Goal: Task Accomplishment & Management: Manage account settings

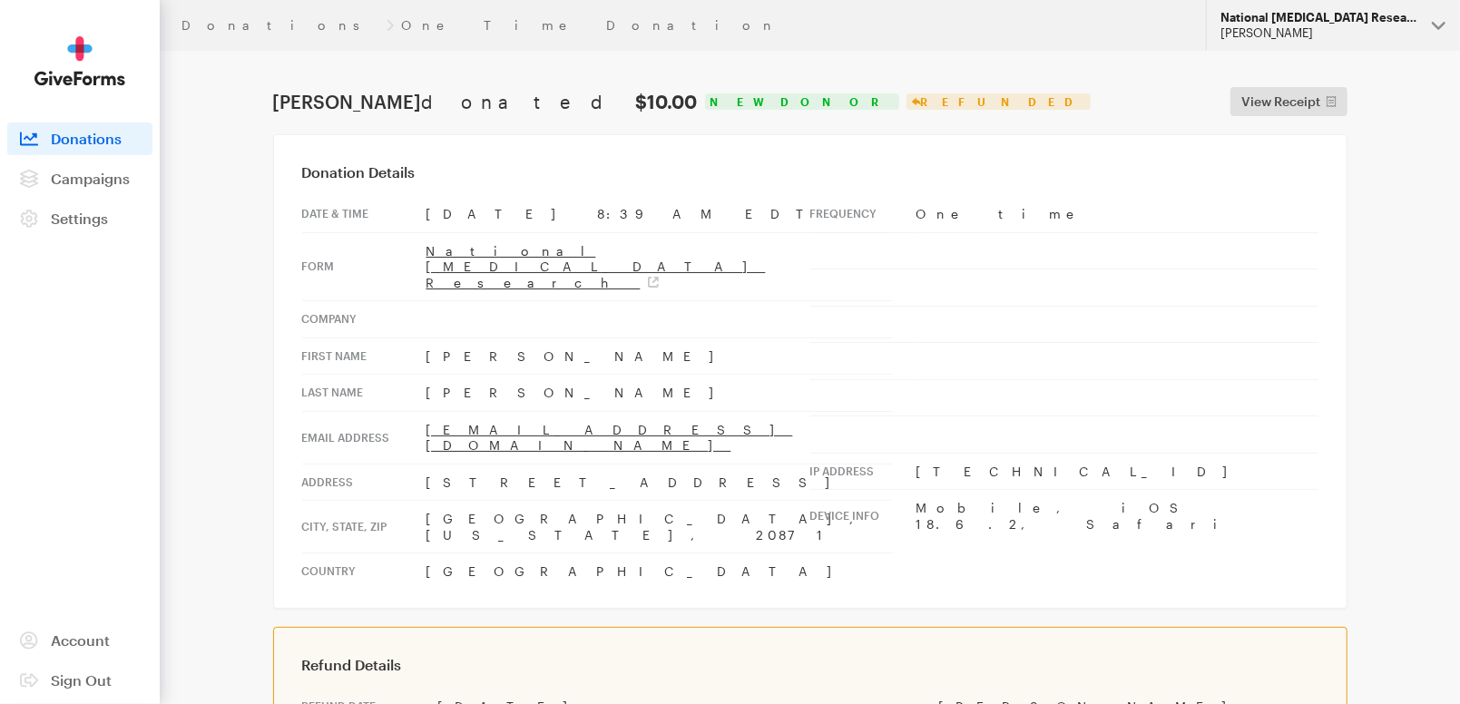
click at [1287, 27] on div "[PERSON_NAME]" at bounding box center [1318, 32] width 197 height 15
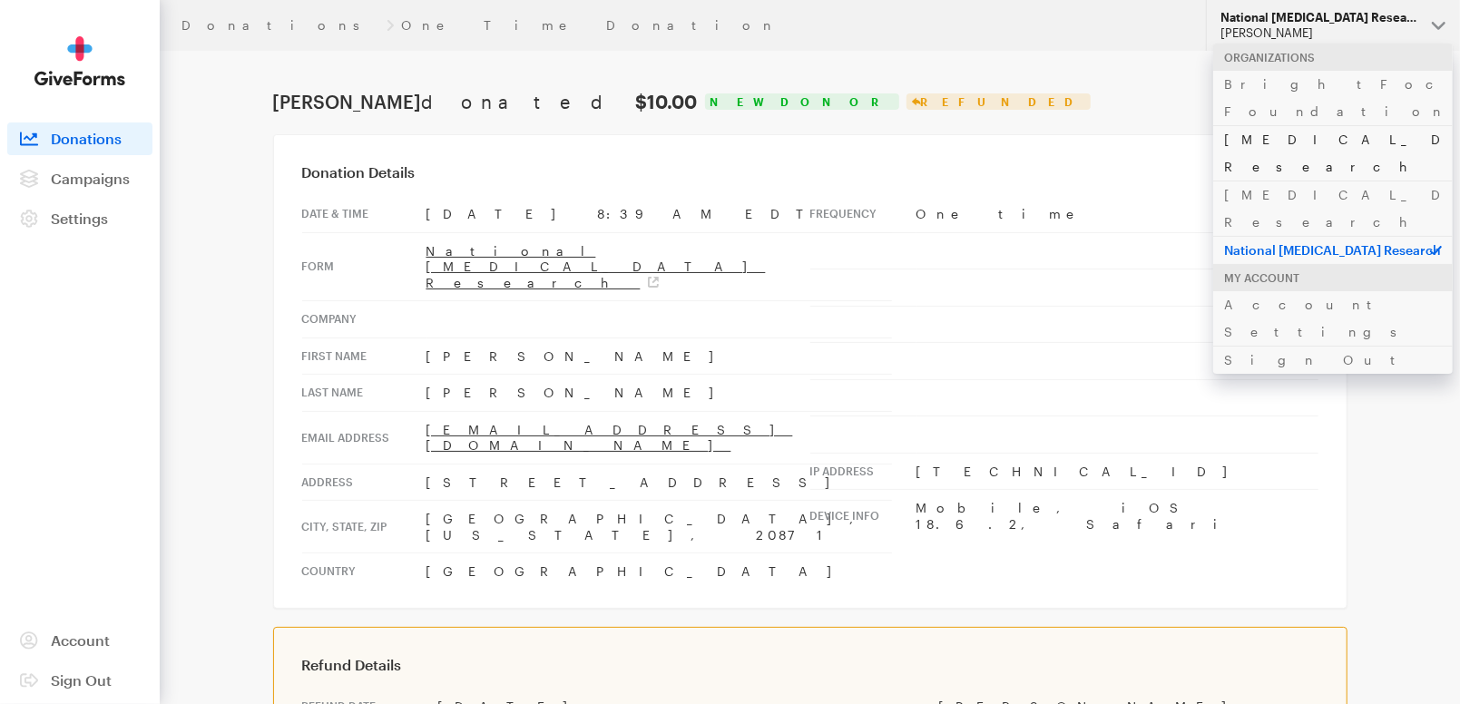
click at [1295, 125] on link "[MEDICAL_DATA] Research" at bounding box center [1332, 152] width 239 height 55
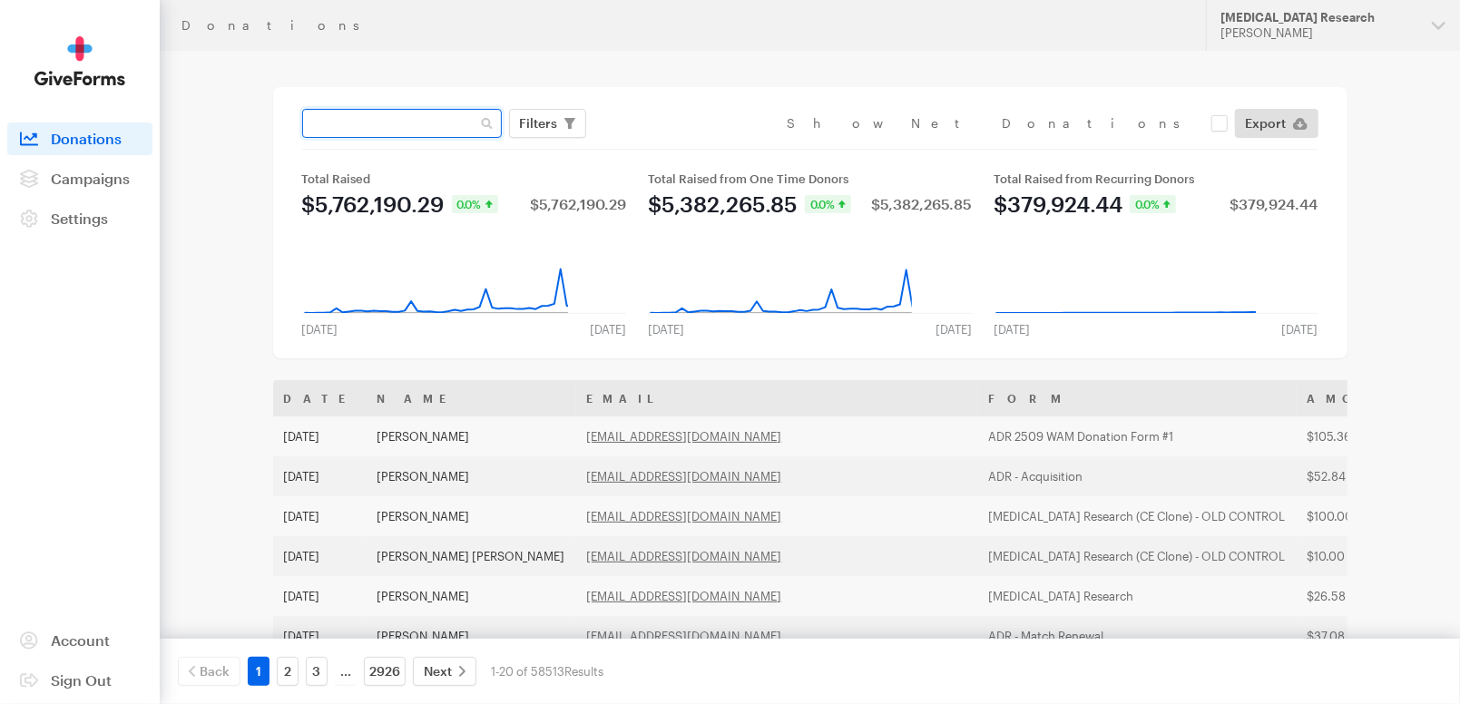
click at [357, 130] on input "text" at bounding box center [402, 123] width 200 height 29
paste input "neen9467@aol.com"
type input "neen9467@aol.com"
click at [676, 147] on button "Apply" at bounding box center [705, 161] width 58 height 29
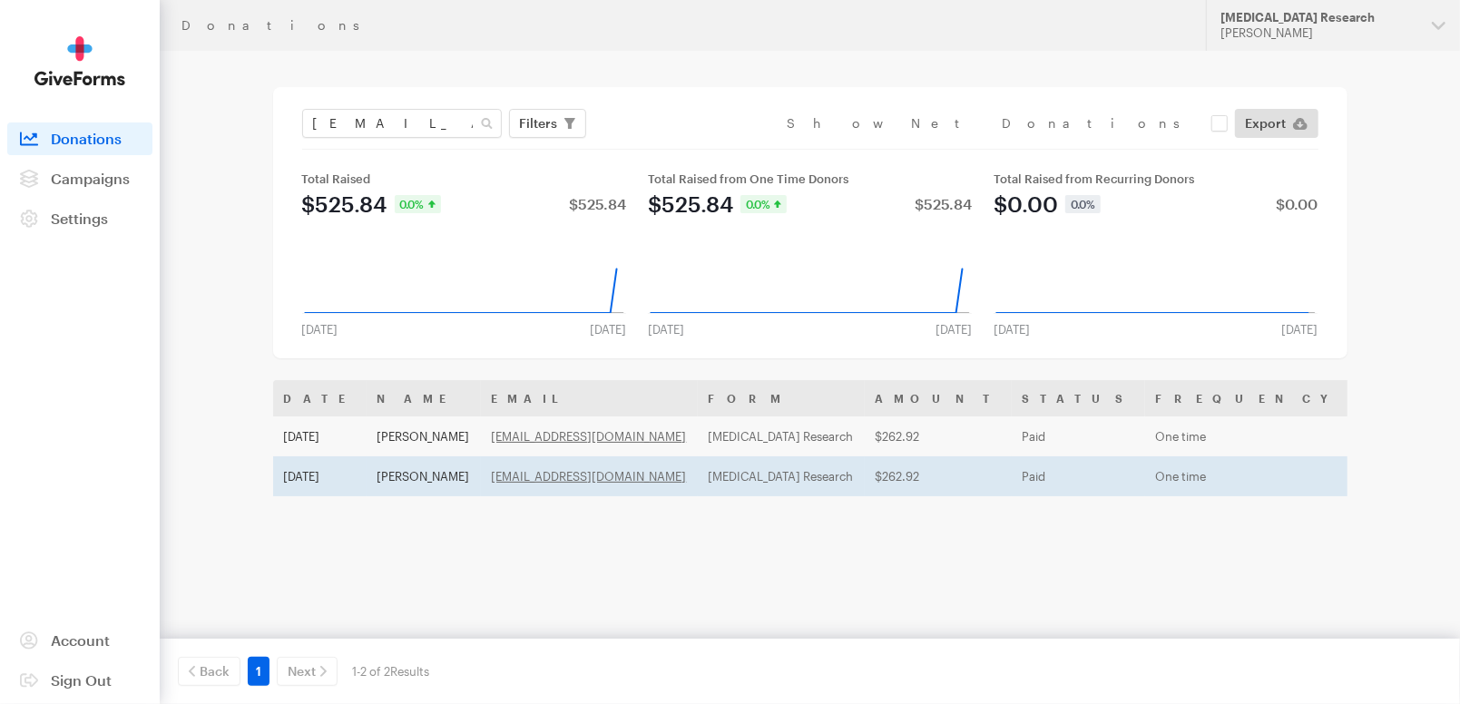
click at [714, 476] on td "[MEDICAL_DATA] Research" at bounding box center [781, 476] width 167 height 40
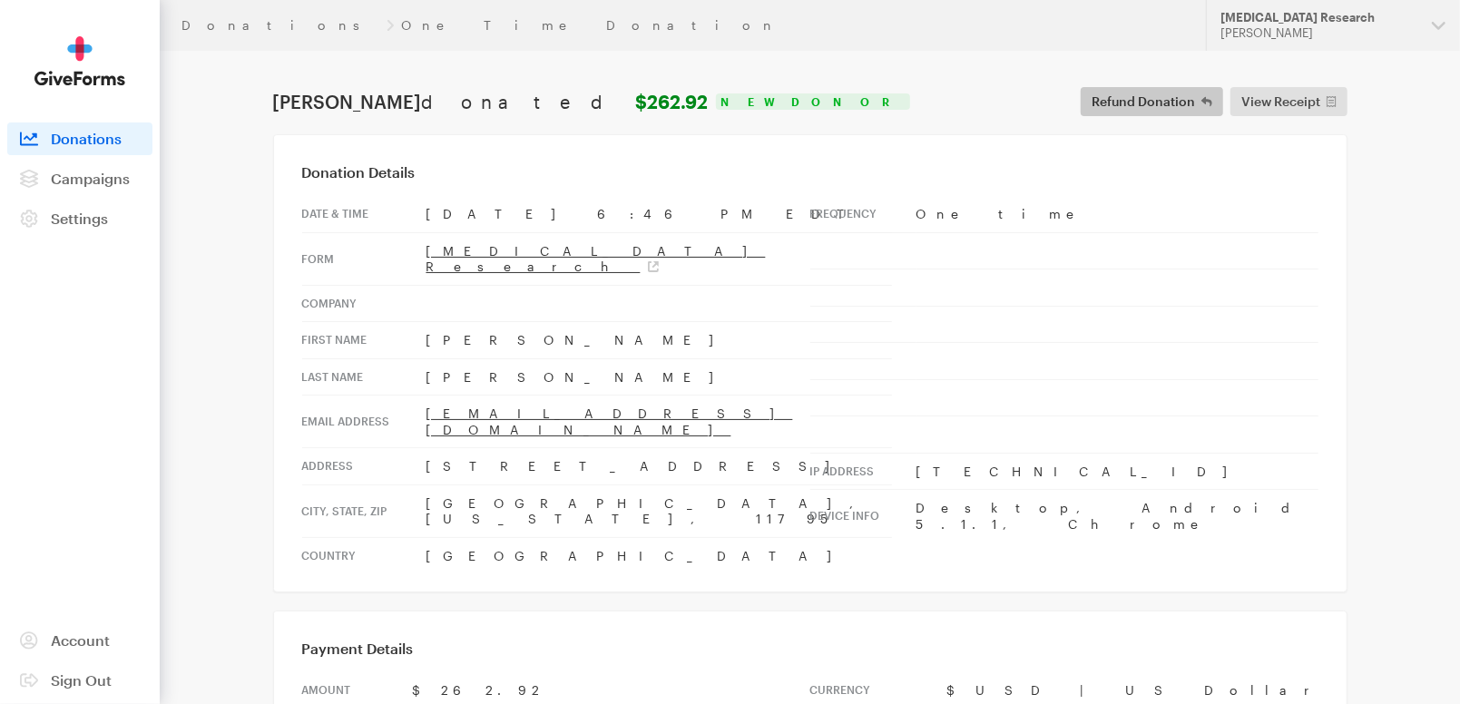
click at [1160, 99] on span "Refund Donation" at bounding box center [1142, 102] width 103 height 22
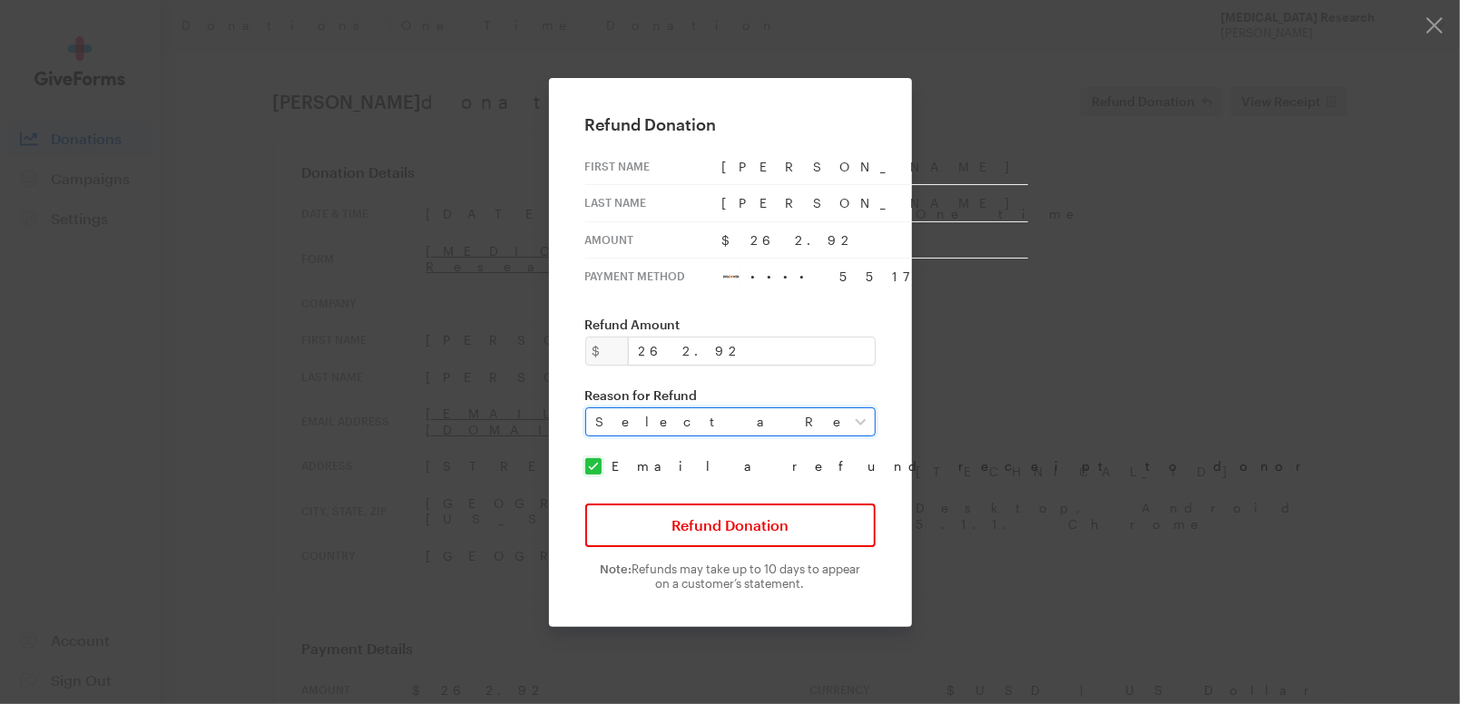
click at [810, 428] on select "Select a Reason Fraud Duplicate Other" at bounding box center [730, 421] width 290 height 29
select select "requested_by_customer"
click at [598, 407] on select "Select a Reason Fraud Duplicate Other" at bounding box center [730, 421] width 290 height 29
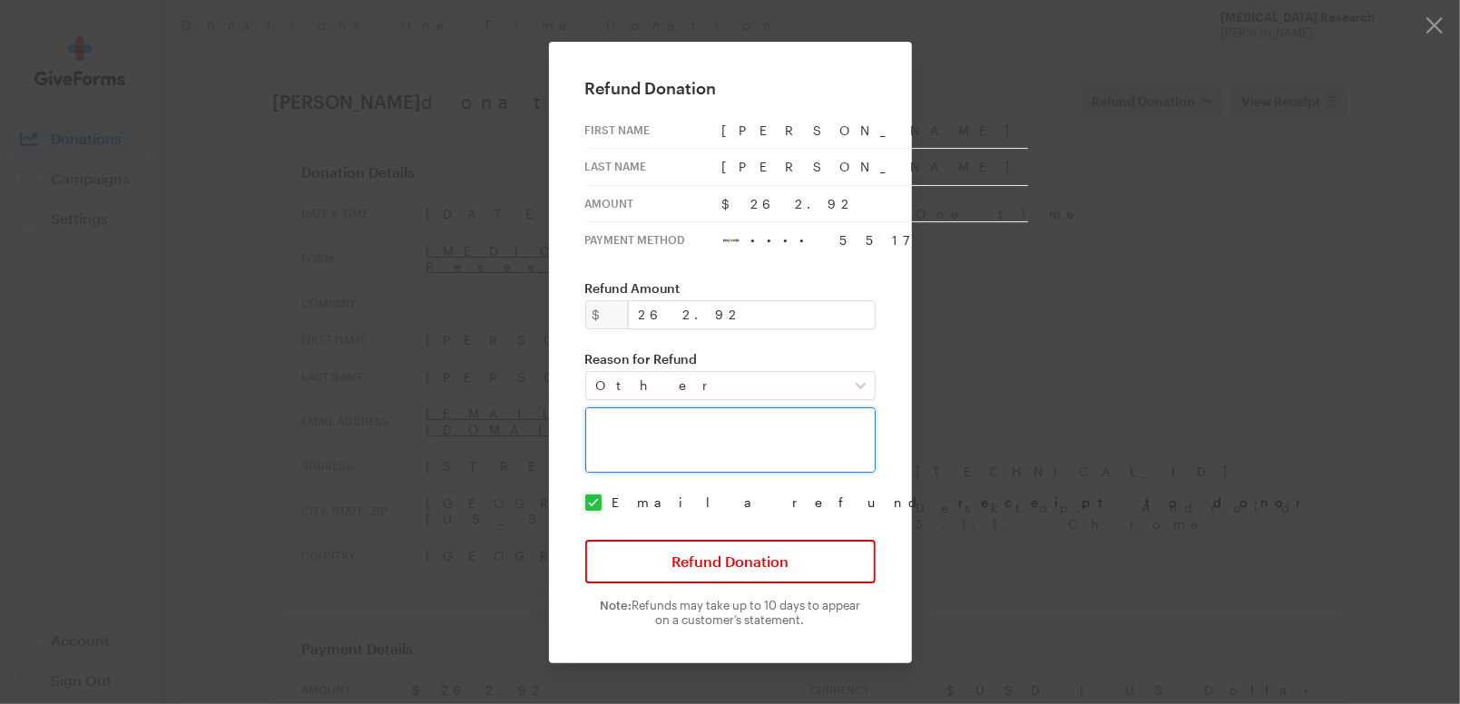
click at [727, 446] on textarea at bounding box center [730, 439] width 290 height 65
type textarea "Per donor's request."
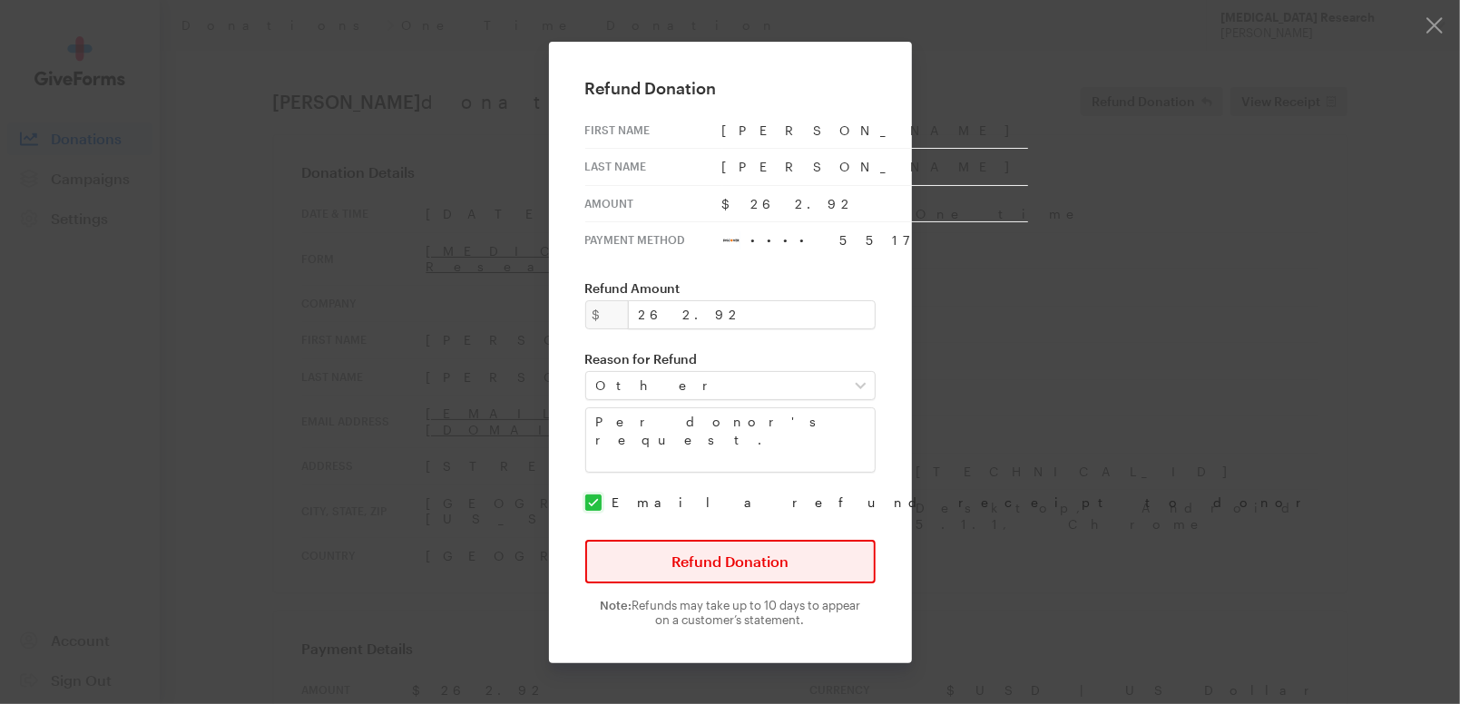
click at [753, 553] on button "Refund Donation" at bounding box center [730, 562] width 290 height 44
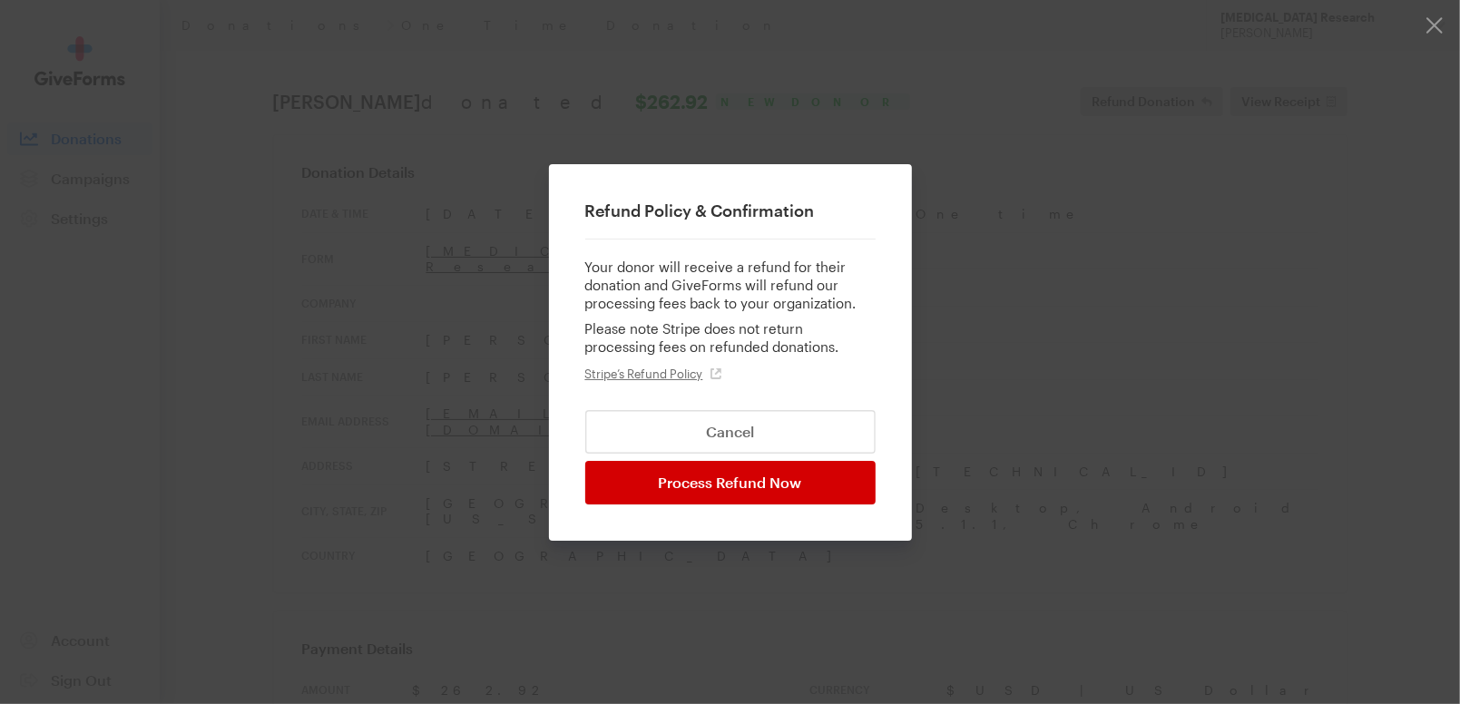
click at [746, 491] on input "Process Refund Now" at bounding box center [730, 483] width 290 height 44
type input "Processing..."
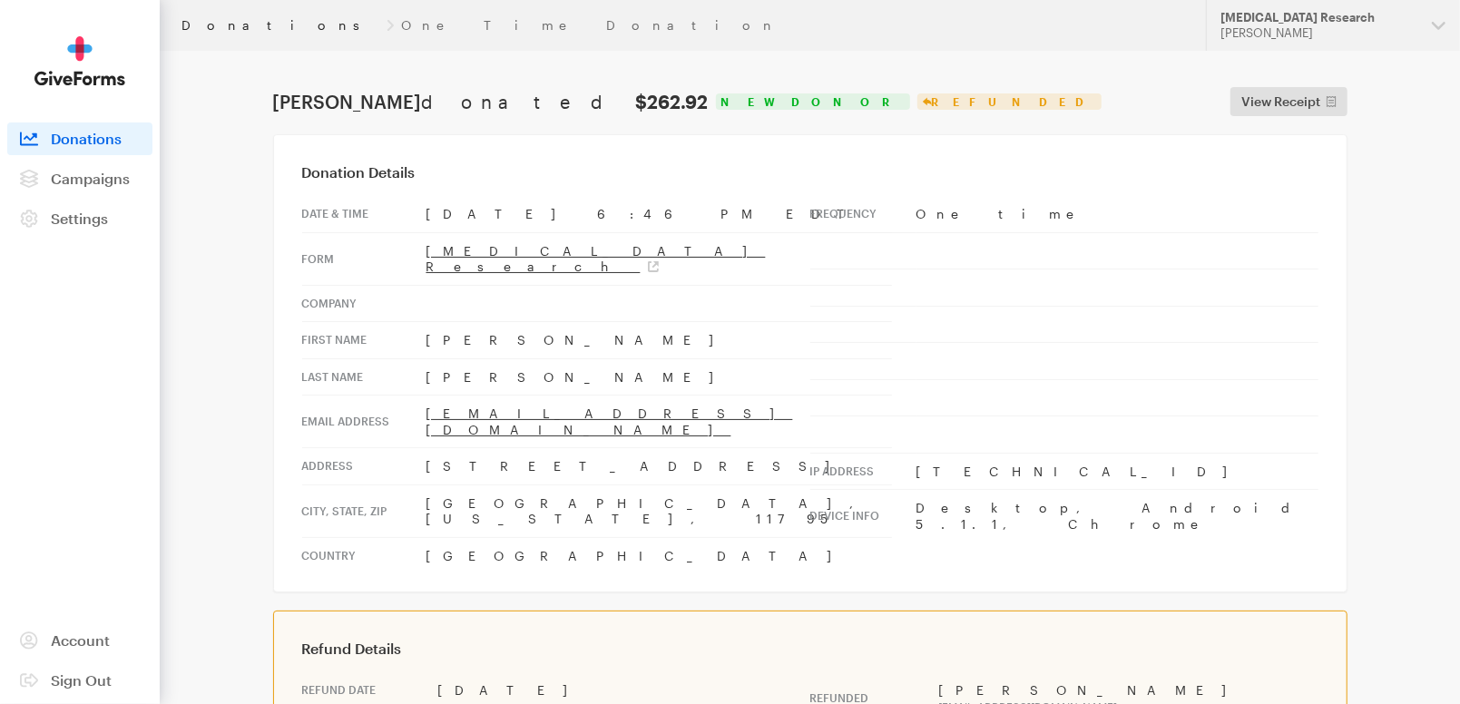
click at [215, 28] on link "Donations" at bounding box center [280, 25] width 198 height 15
